Goal: Information Seeking & Learning: Check status

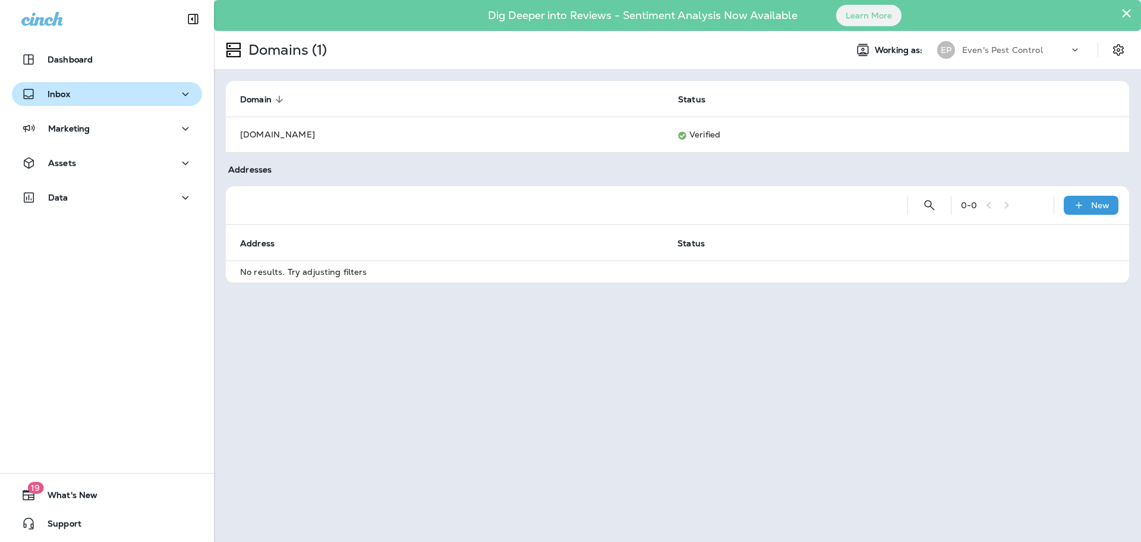
click at [93, 95] on div "Inbox" at bounding box center [106, 94] width 171 height 15
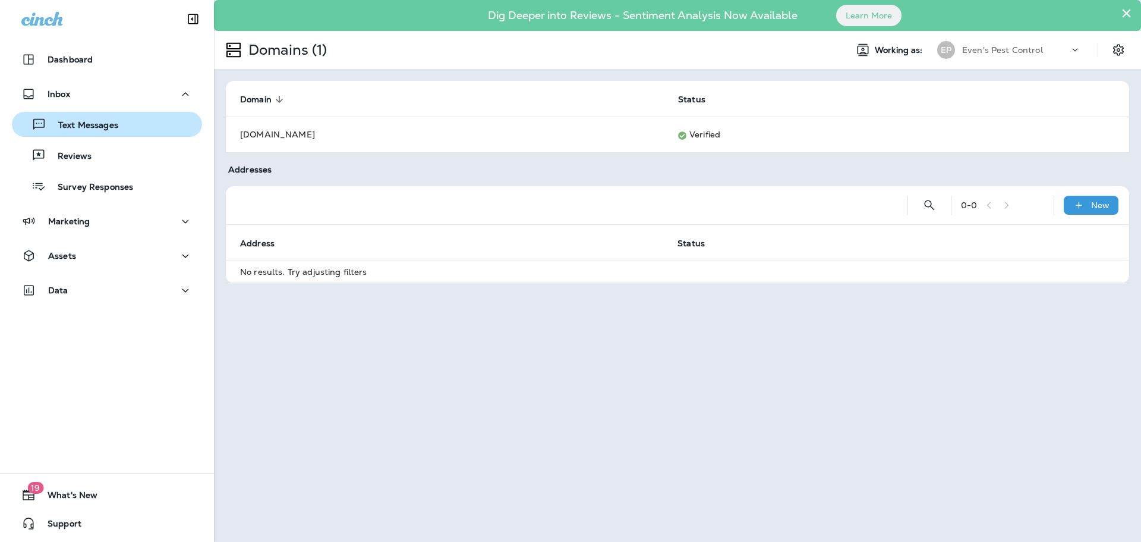
click at [130, 127] on div "Text Messages" at bounding box center [107, 124] width 181 height 18
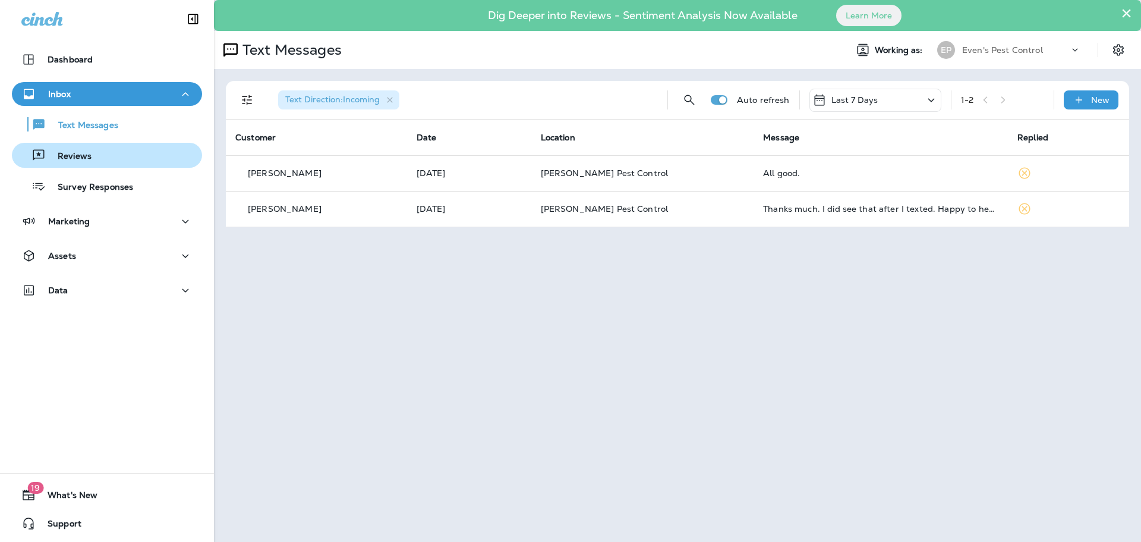
click at [70, 148] on div "Reviews" at bounding box center [54, 155] width 75 height 18
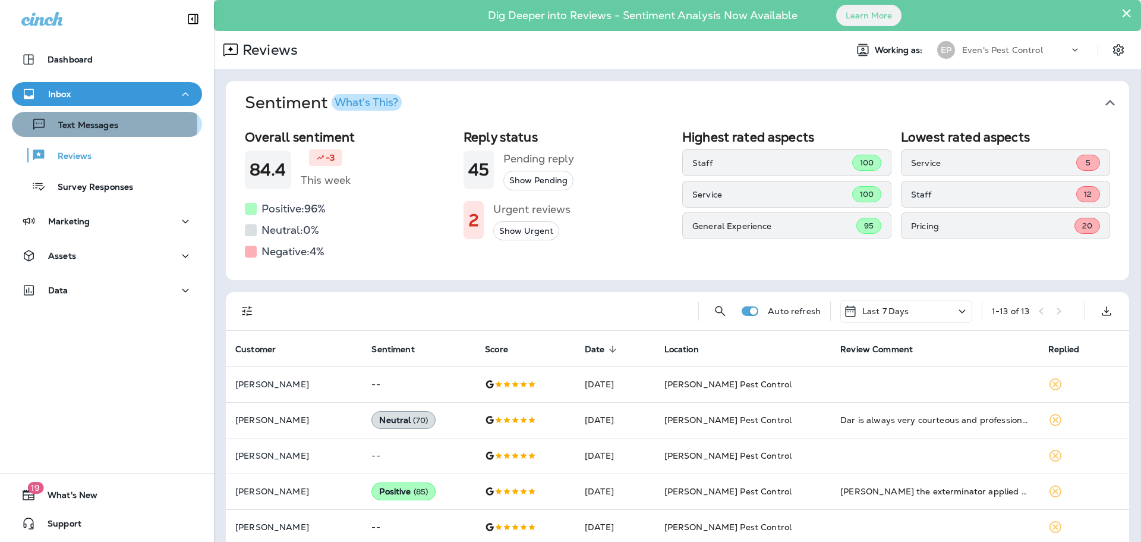
click at [89, 125] on p "Text Messages" at bounding box center [82, 125] width 72 height 11
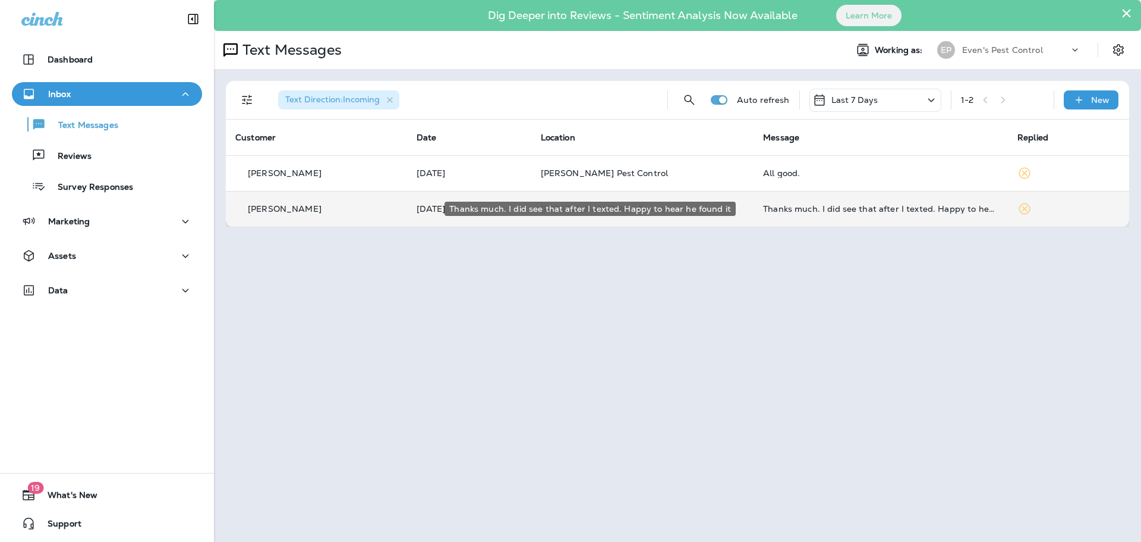
click at [918, 212] on div "Thanks much. I did see that after I texted. Happy to hear he found it" at bounding box center [880, 209] width 235 height 10
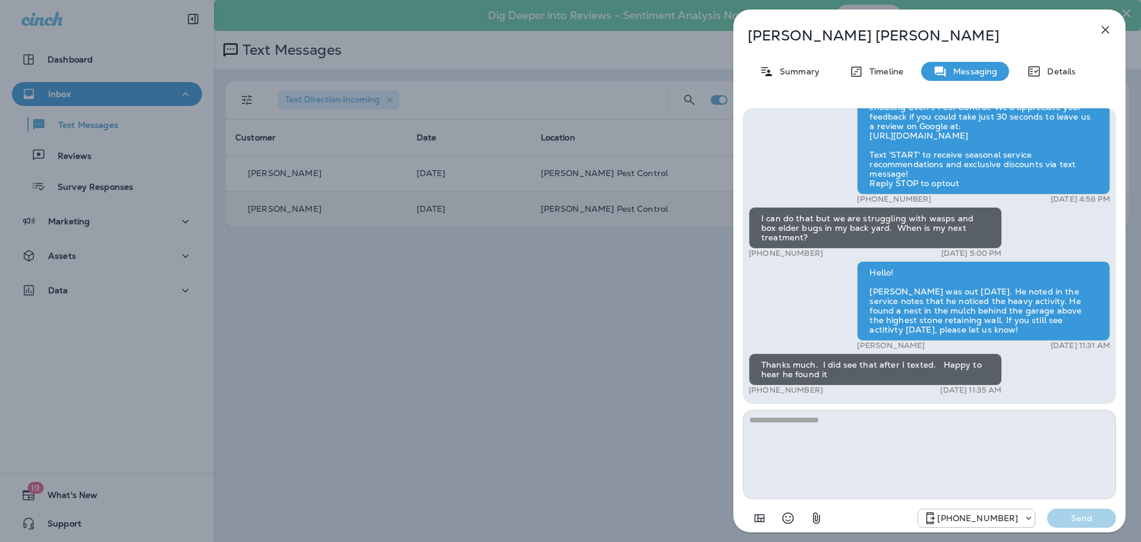
click at [1109, 34] on icon "button" at bounding box center [1106, 30] width 14 height 14
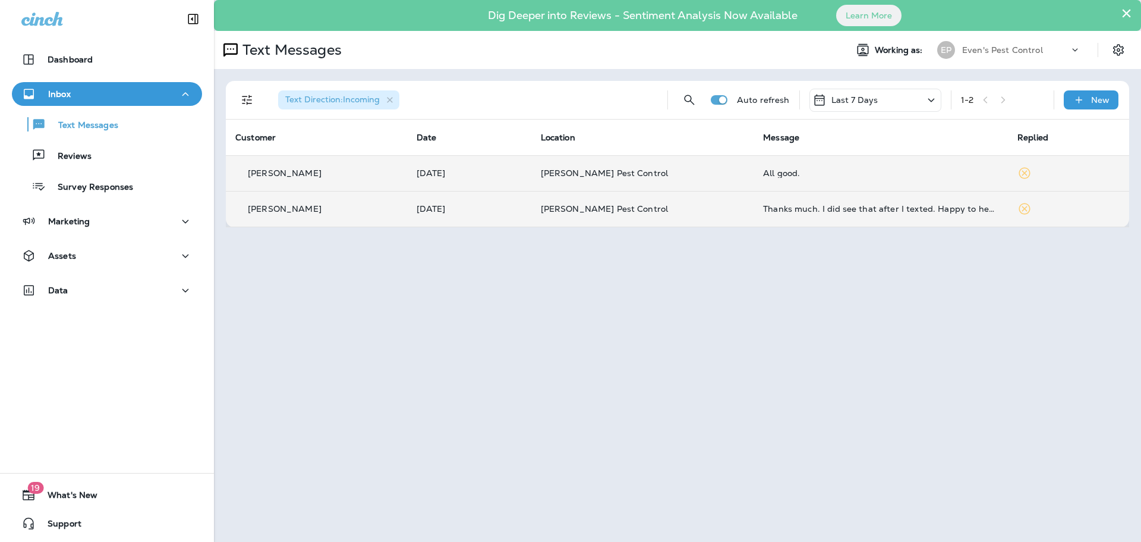
click at [763, 175] on div "All good." at bounding box center [880, 173] width 235 height 10
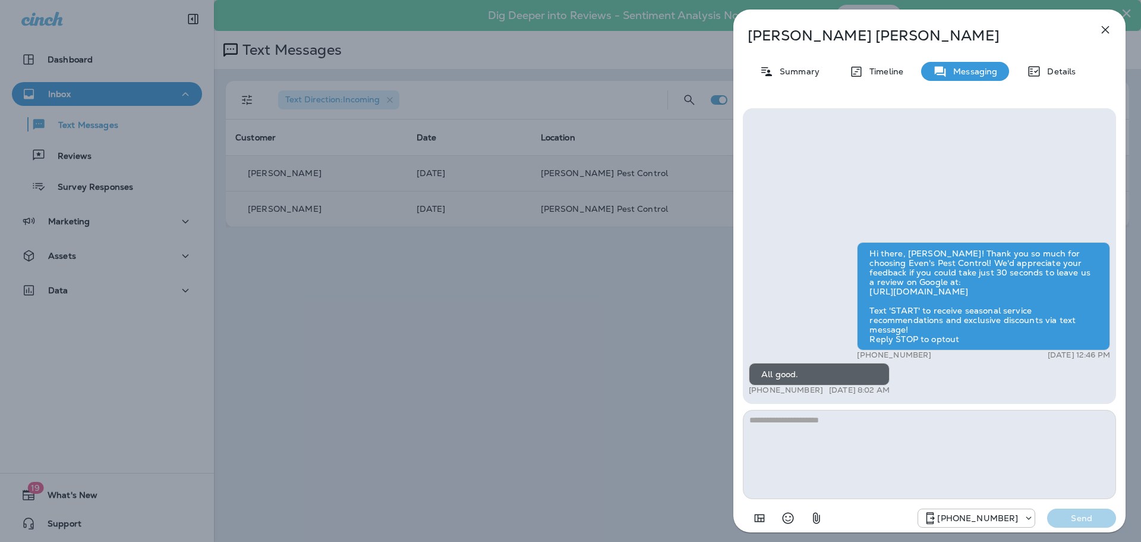
click at [1108, 30] on icon "button" at bounding box center [1106, 30] width 14 height 14
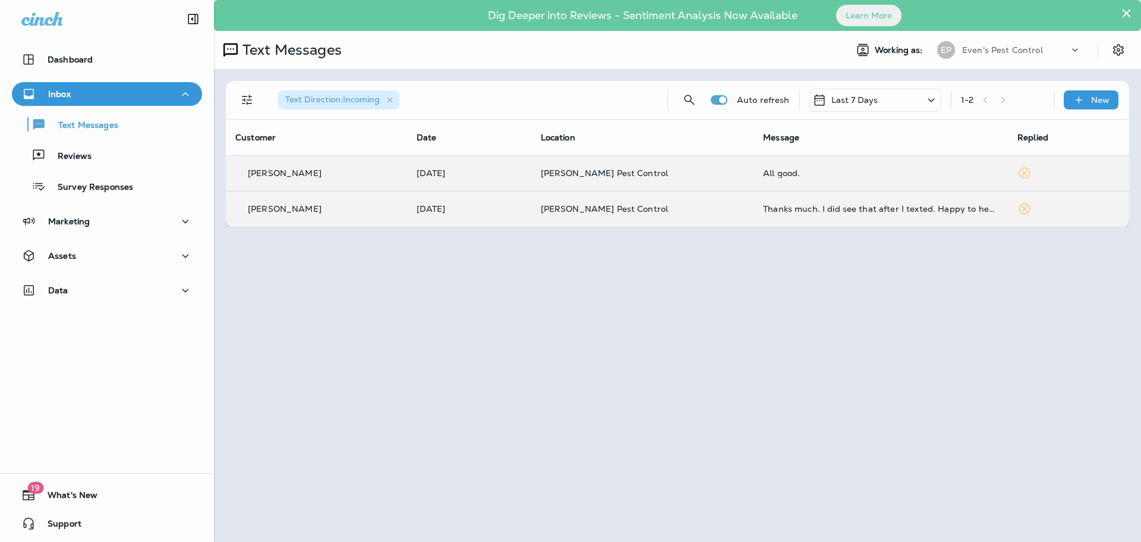
click at [595, 311] on div at bounding box center [570, 271] width 1141 height 542
click at [78, 159] on p "Reviews" at bounding box center [69, 156] width 46 height 11
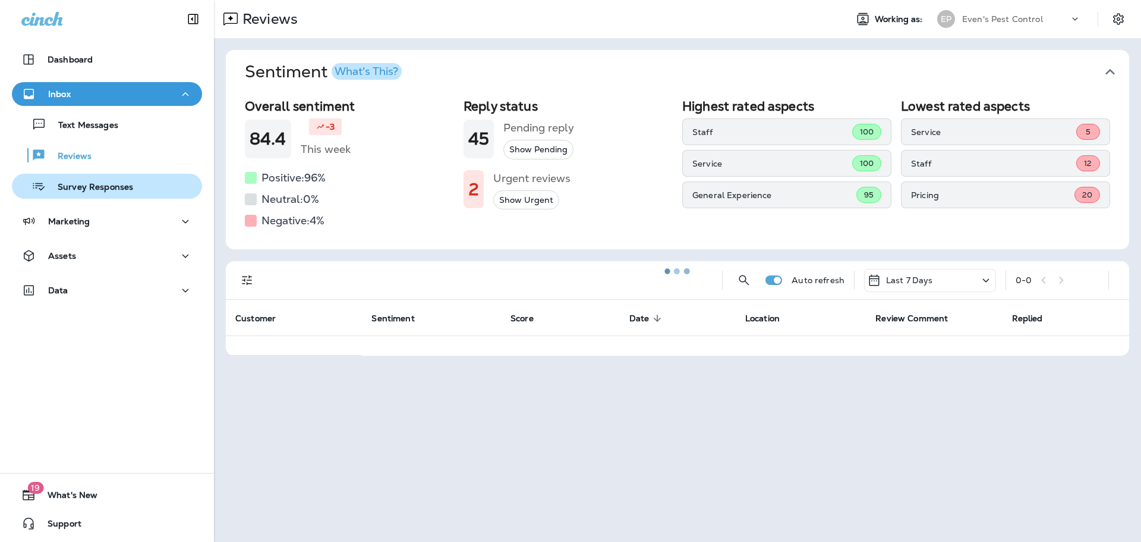
click at [102, 196] on button "Survey Responses" at bounding box center [107, 186] width 190 height 25
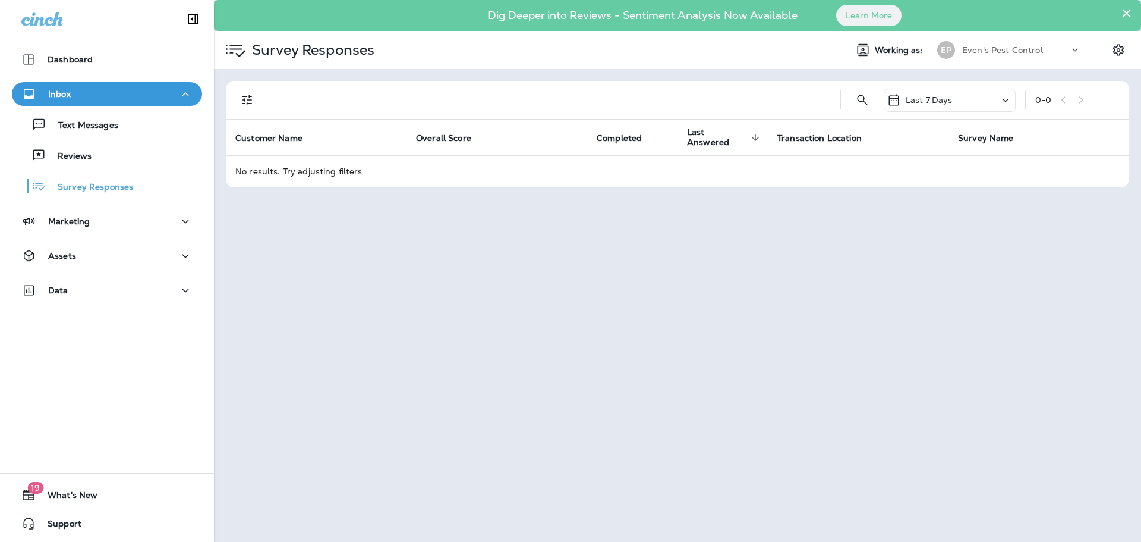
click at [995, 109] on div "Last 7 Days" at bounding box center [950, 100] width 132 height 23
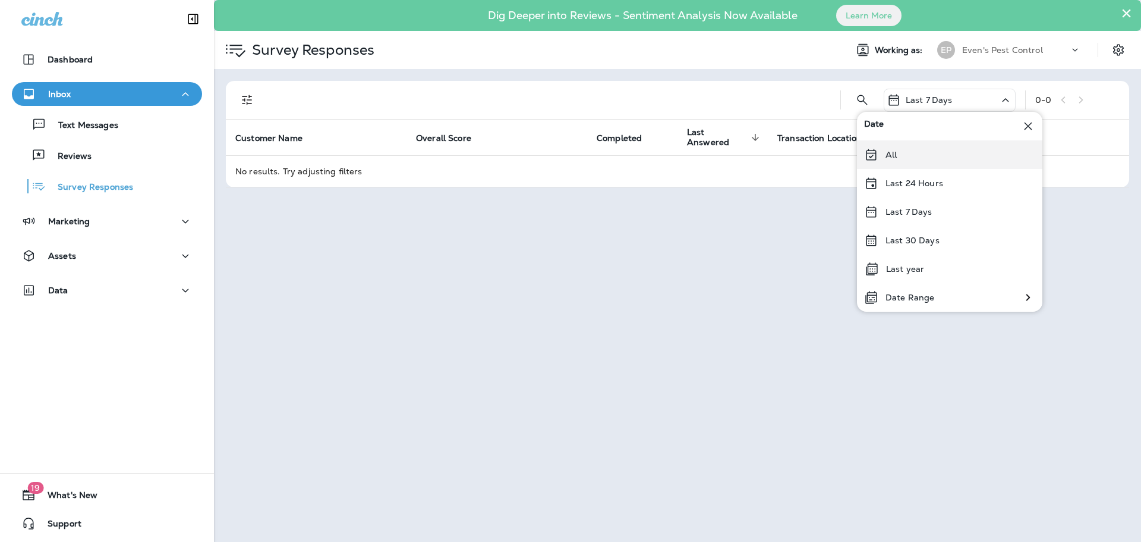
click at [937, 155] on div "All" at bounding box center [949, 154] width 185 height 29
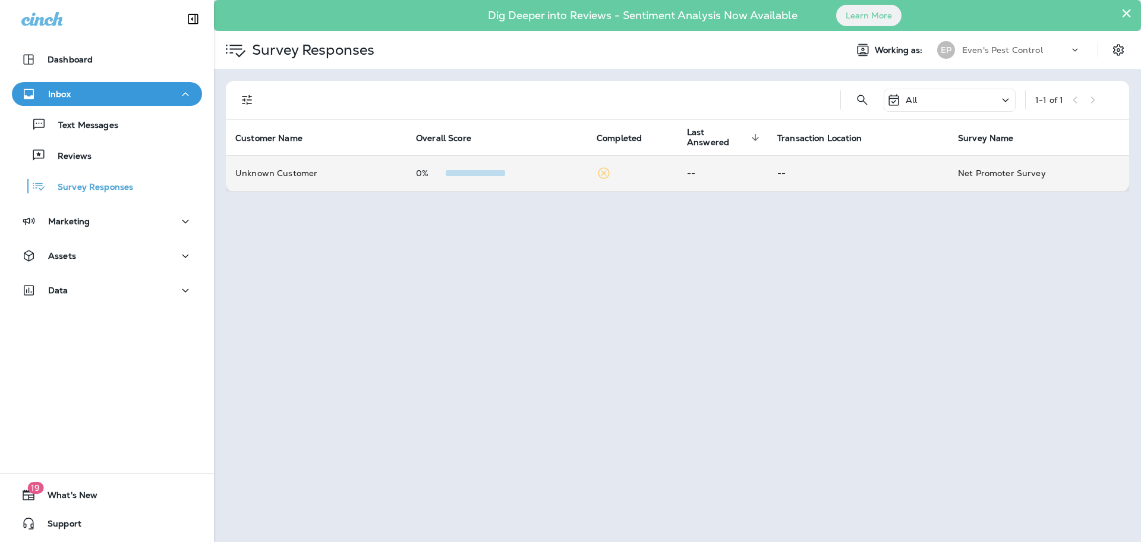
click at [995, 174] on td "Net Promoter Survey" at bounding box center [1039, 173] width 181 height 36
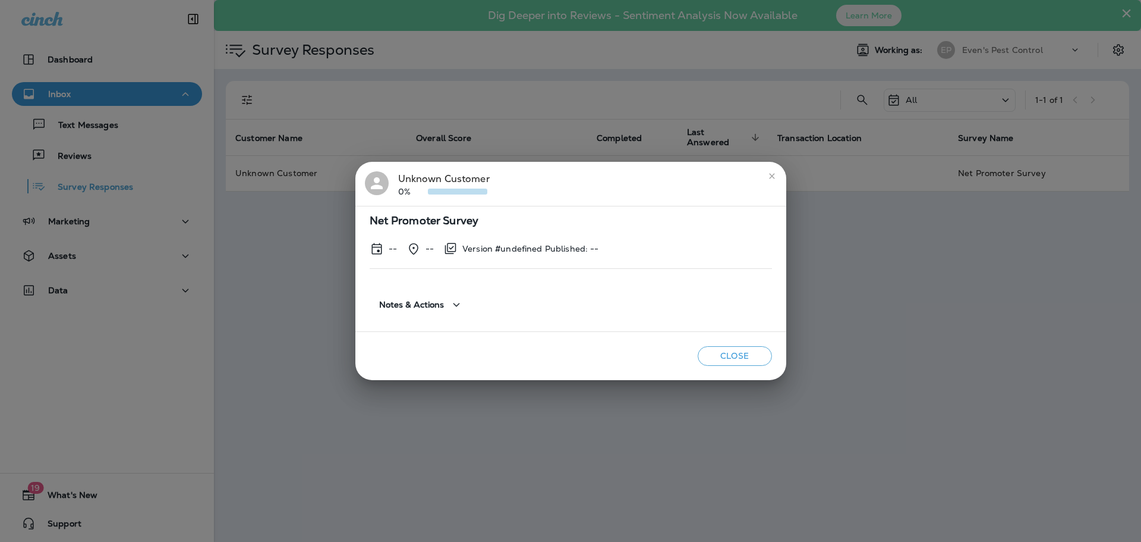
click at [769, 179] on icon "close" at bounding box center [773, 176] width 10 height 10
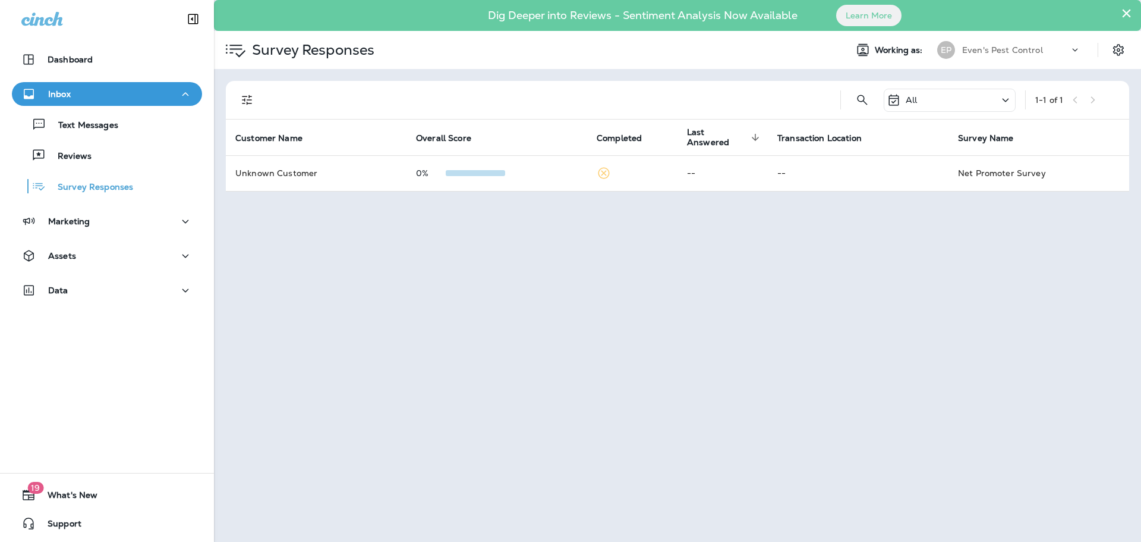
click at [839, 256] on div "× Dig Deeper into Reviews - Sentiment Analysis Now Available Learn More Survey …" at bounding box center [677, 271] width 927 height 542
click at [110, 67] on button "Dashboard" at bounding box center [107, 60] width 190 height 24
